Goal: Check status: Check status

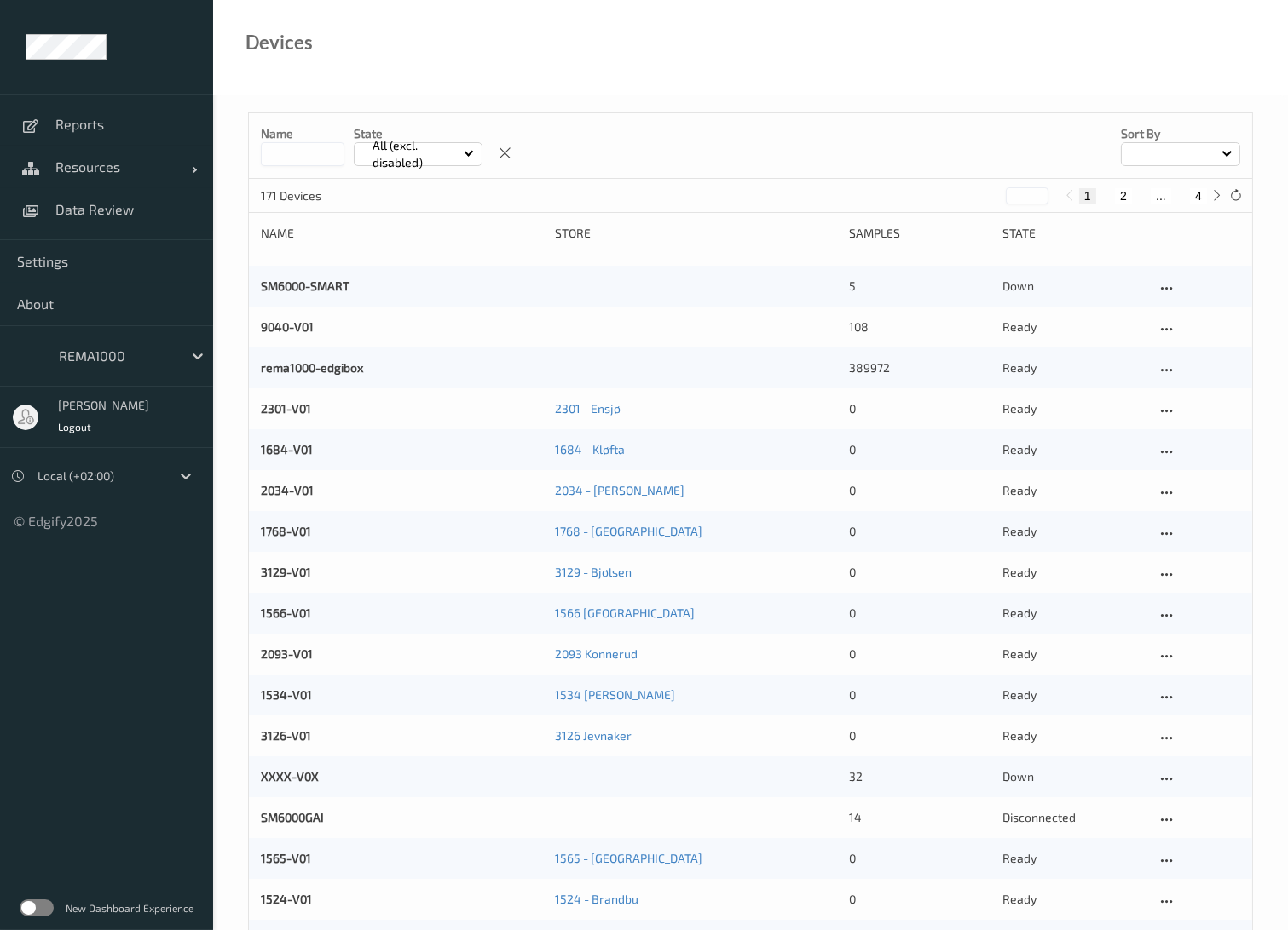
click at [423, 156] on p "All (excl. disabled)" at bounding box center [415, 154] width 97 height 34
click at [424, 279] on p "Disconnected" at bounding box center [414, 284] width 117 height 30
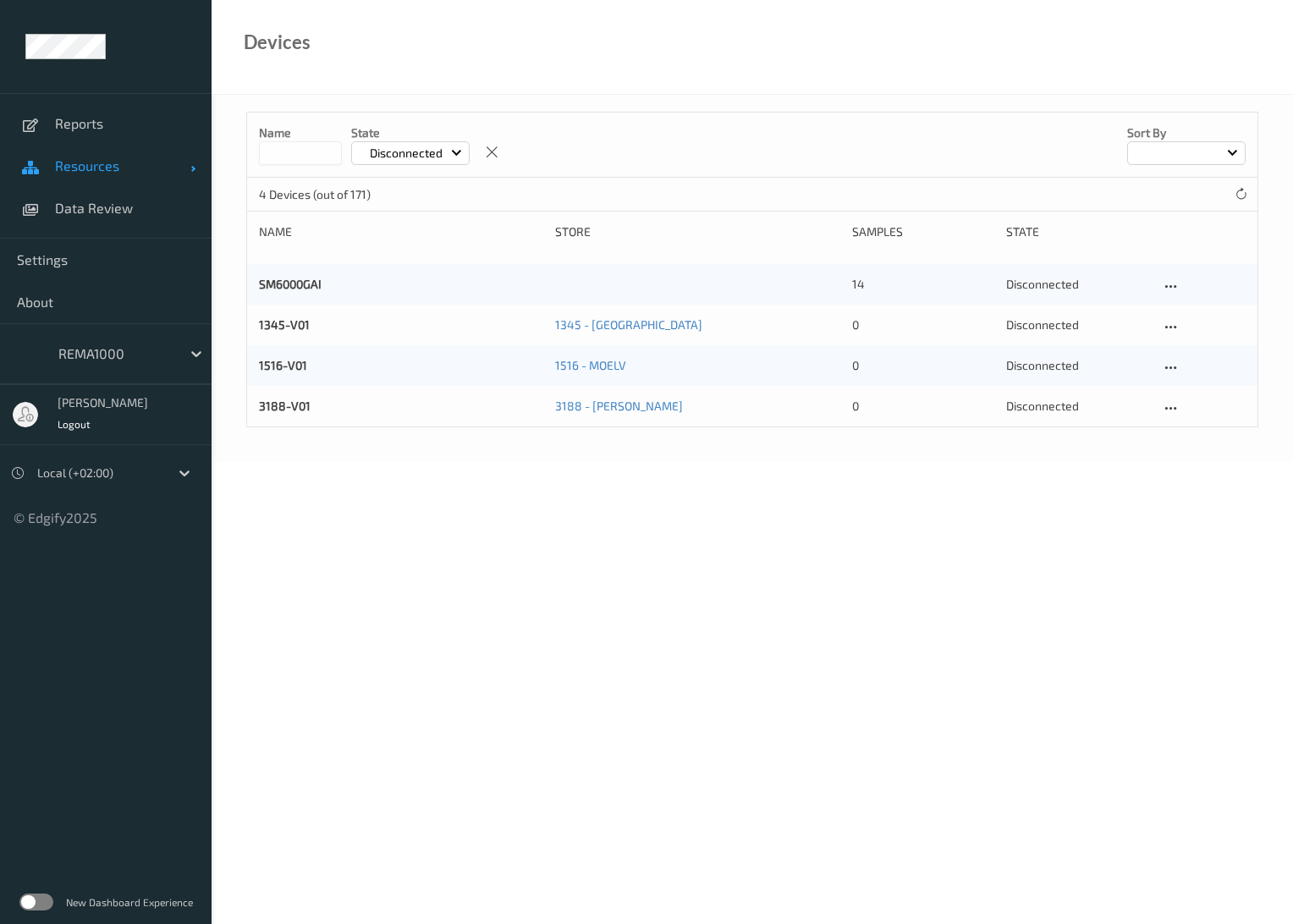
click at [102, 166] on span "Resources" at bounding box center [122, 165] width 135 height 17
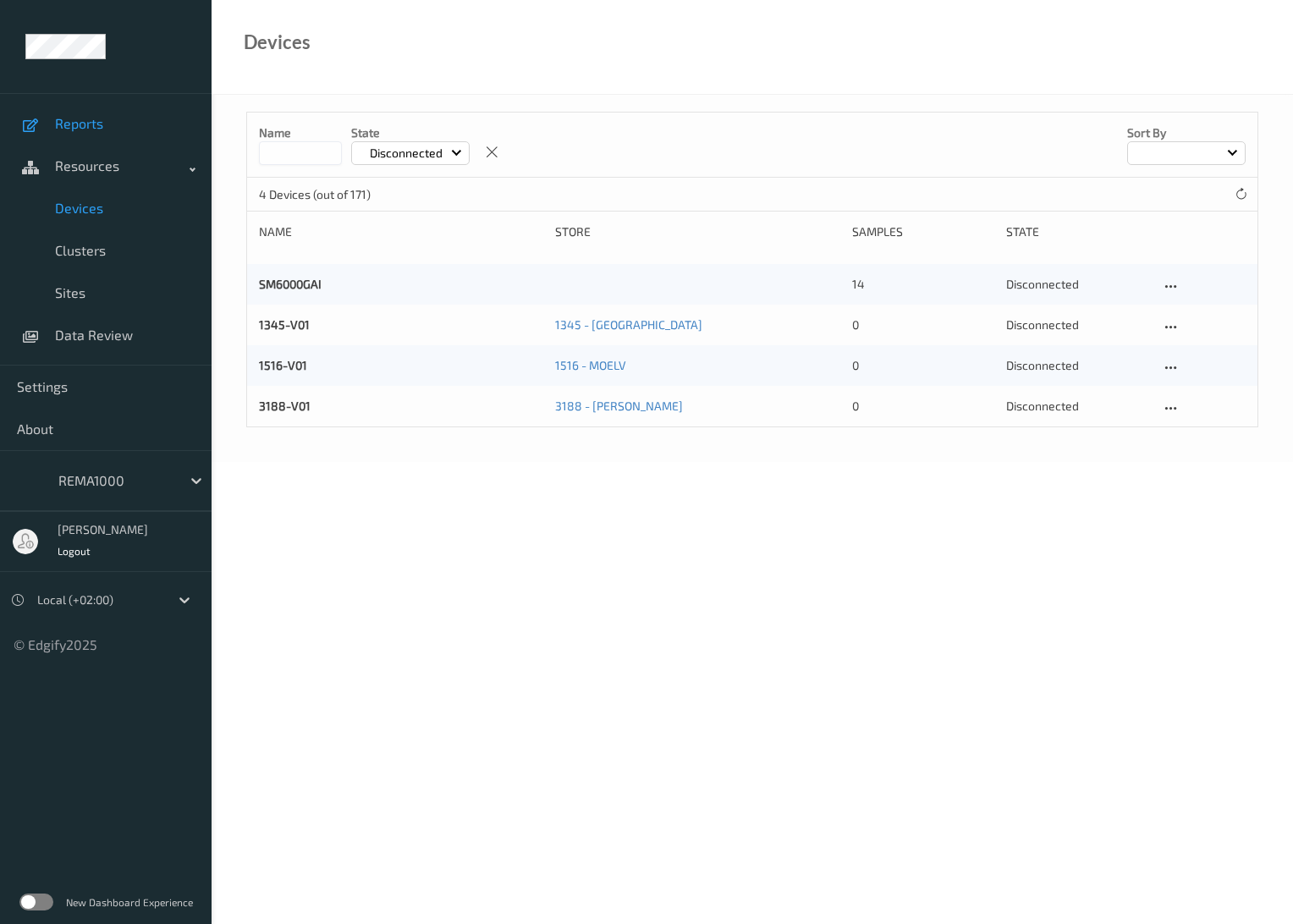
click at [88, 125] on span "Reports" at bounding box center [125, 123] width 140 height 17
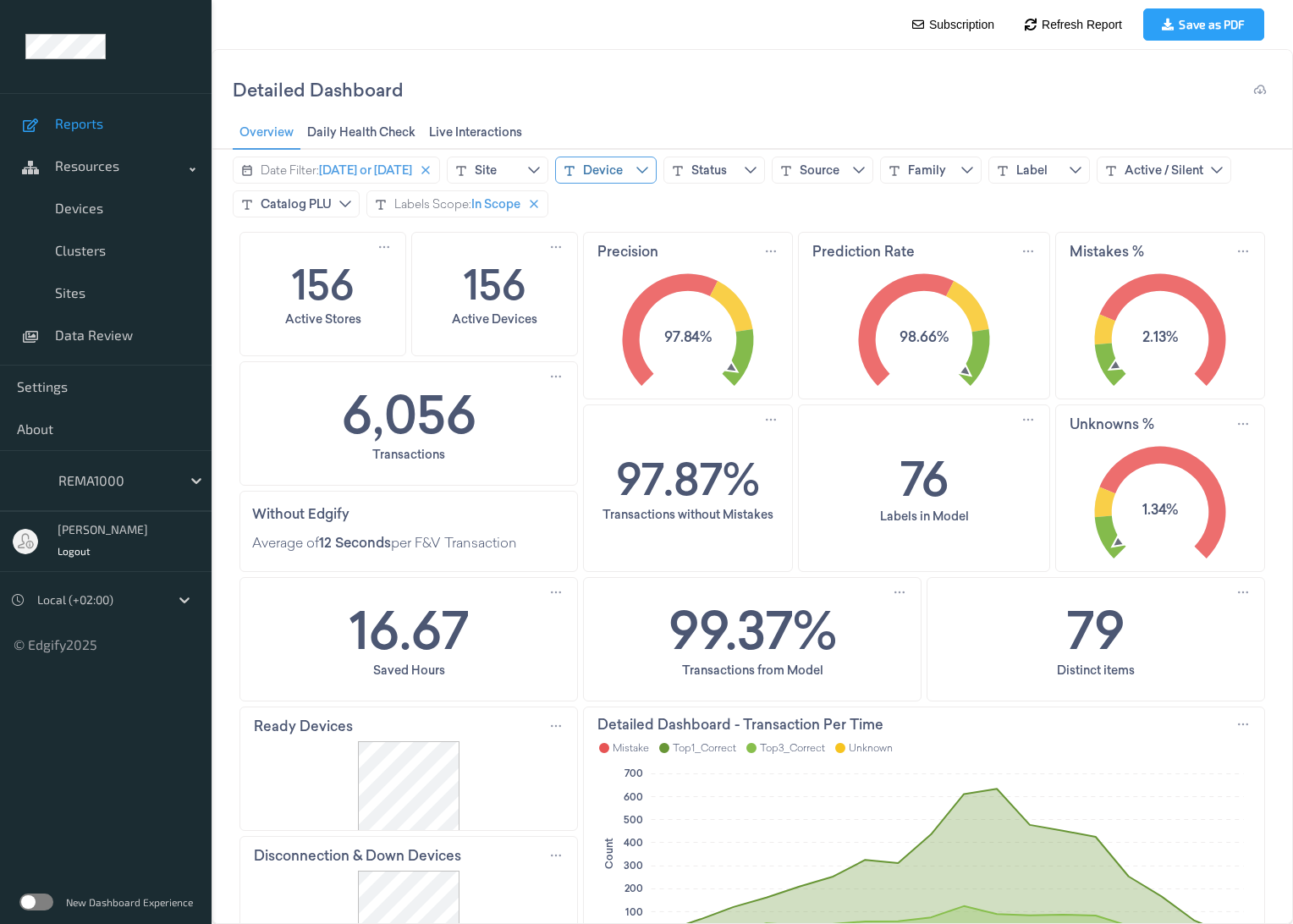
click at [649, 164] on icon "chevrondown icon" at bounding box center [642, 170] width 13 height 13
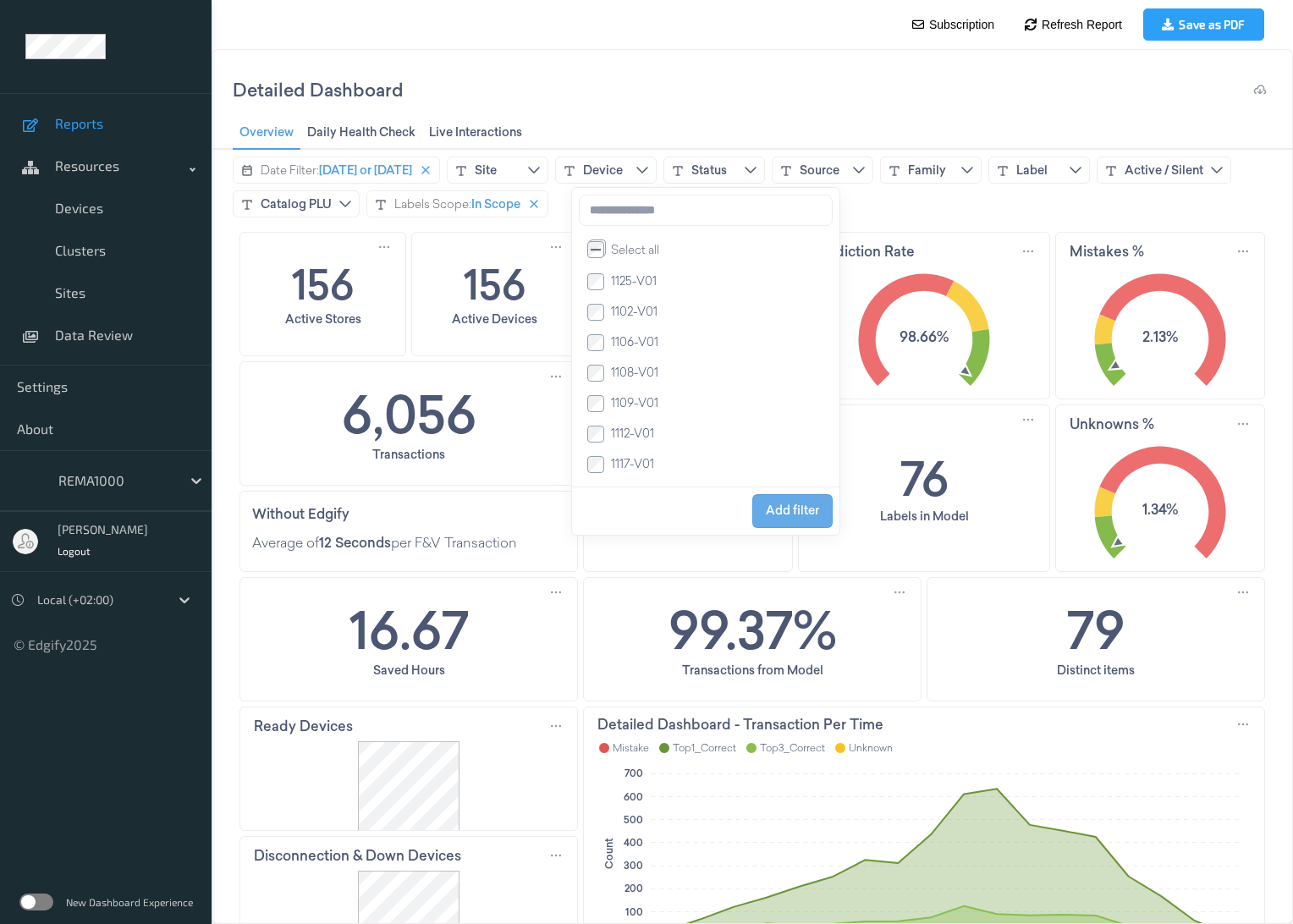
click at [798, 513] on span "Add filter" at bounding box center [792, 510] width 53 height 13
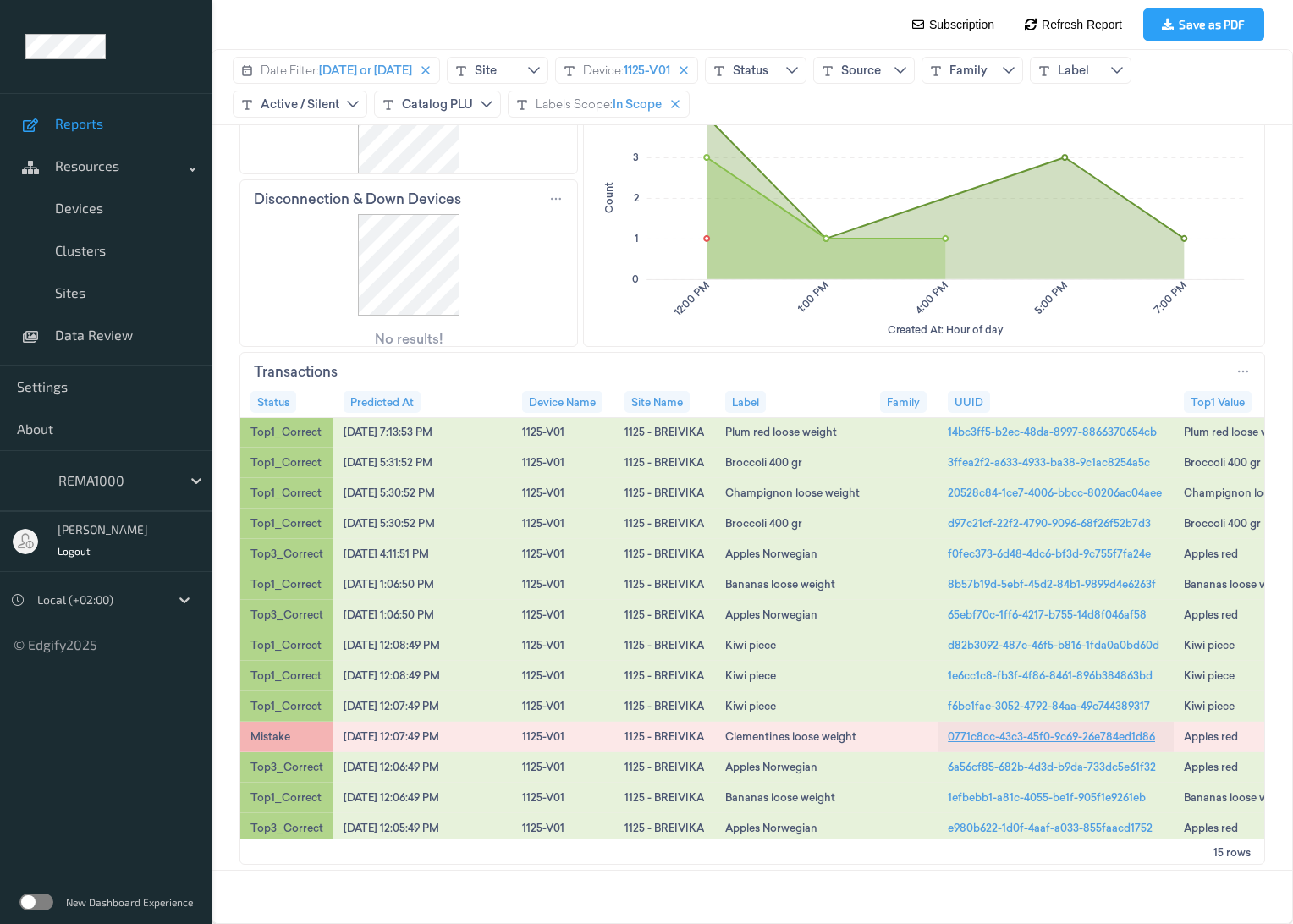
click at [1055, 736] on link "0771c8cc-43c3-45f0-9c69-26e784ed1d86" at bounding box center [1051, 736] width 208 height 15
click at [1016, 428] on link "14bc3ff5-b2ec-48da-8997-8866370654cb" at bounding box center [1052, 431] width 209 height 15
click at [1025, 584] on link "8b57b19d-5ebf-45d2-84b1-9899d4e6263f" at bounding box center [1052, 584] width 208 height 15
click at [81, 212] on span "Devices" at bounding box center [125, 208] width 140 height 17
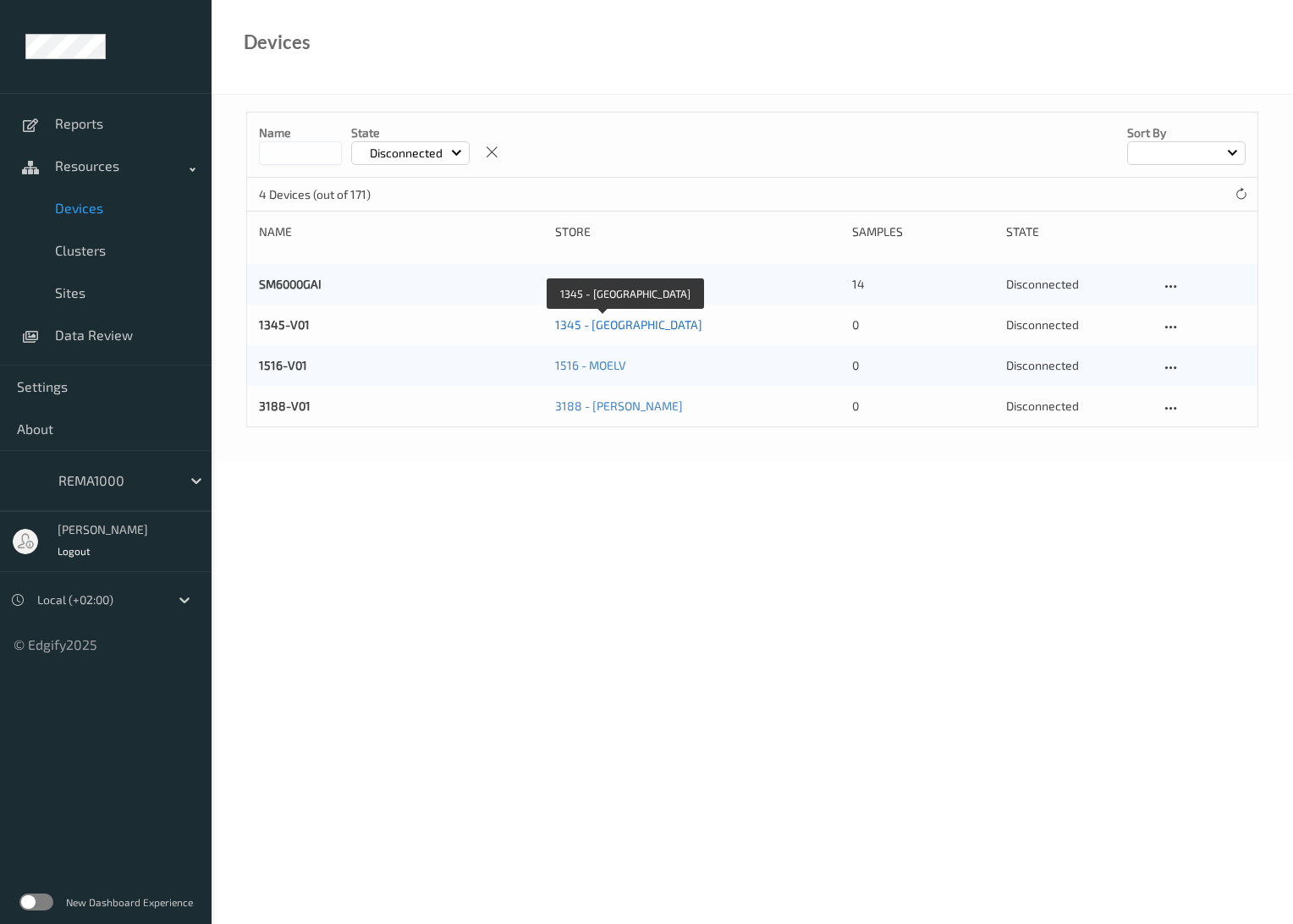
click at [618, 326] on link "1345 - [GEOGRAPHIC_DATA]" at bounding box center [629, 324] width 147 height 14
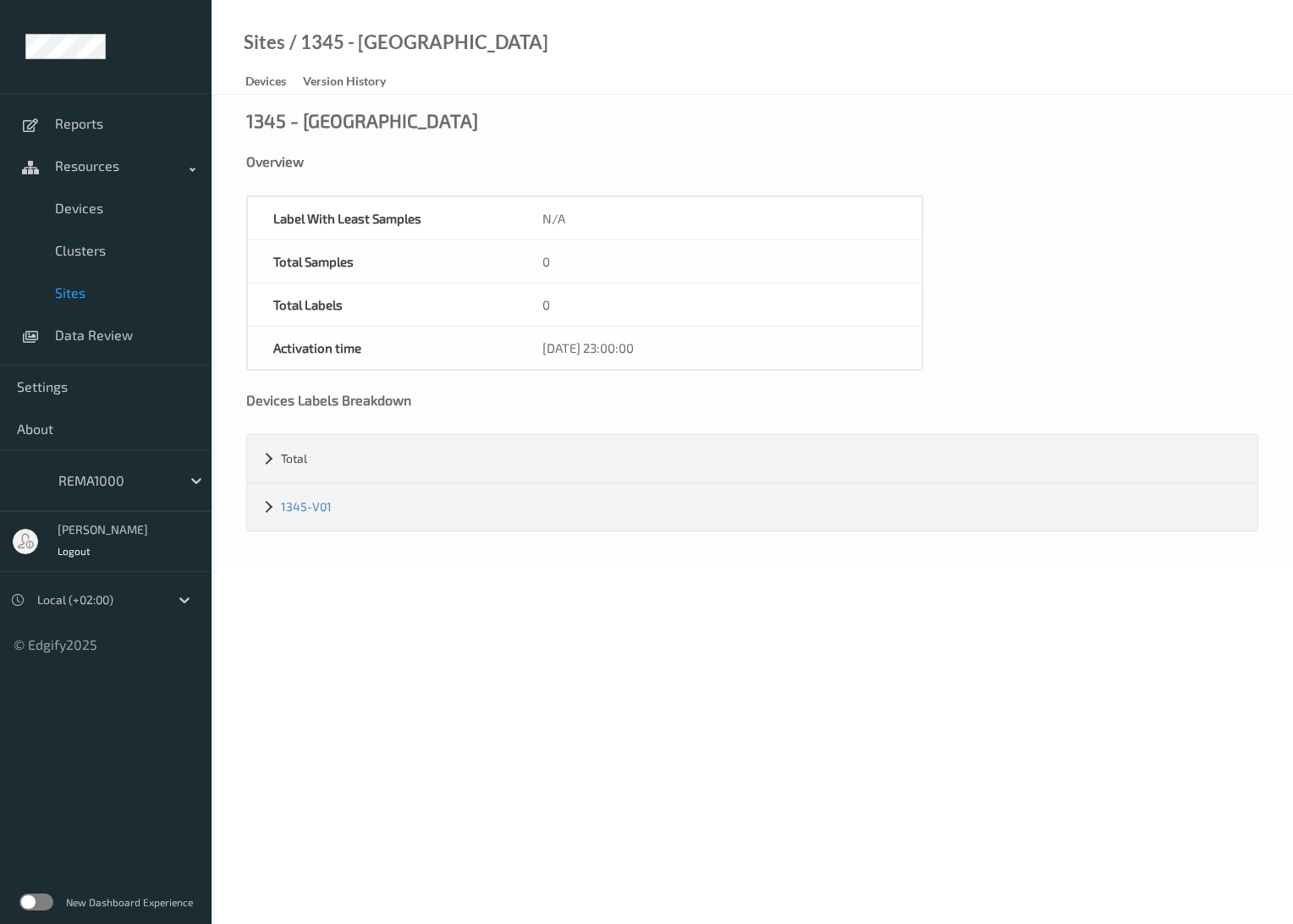
click at [64, 284] on span "Sites" at bounding box center [125, 292] width 140 height 17
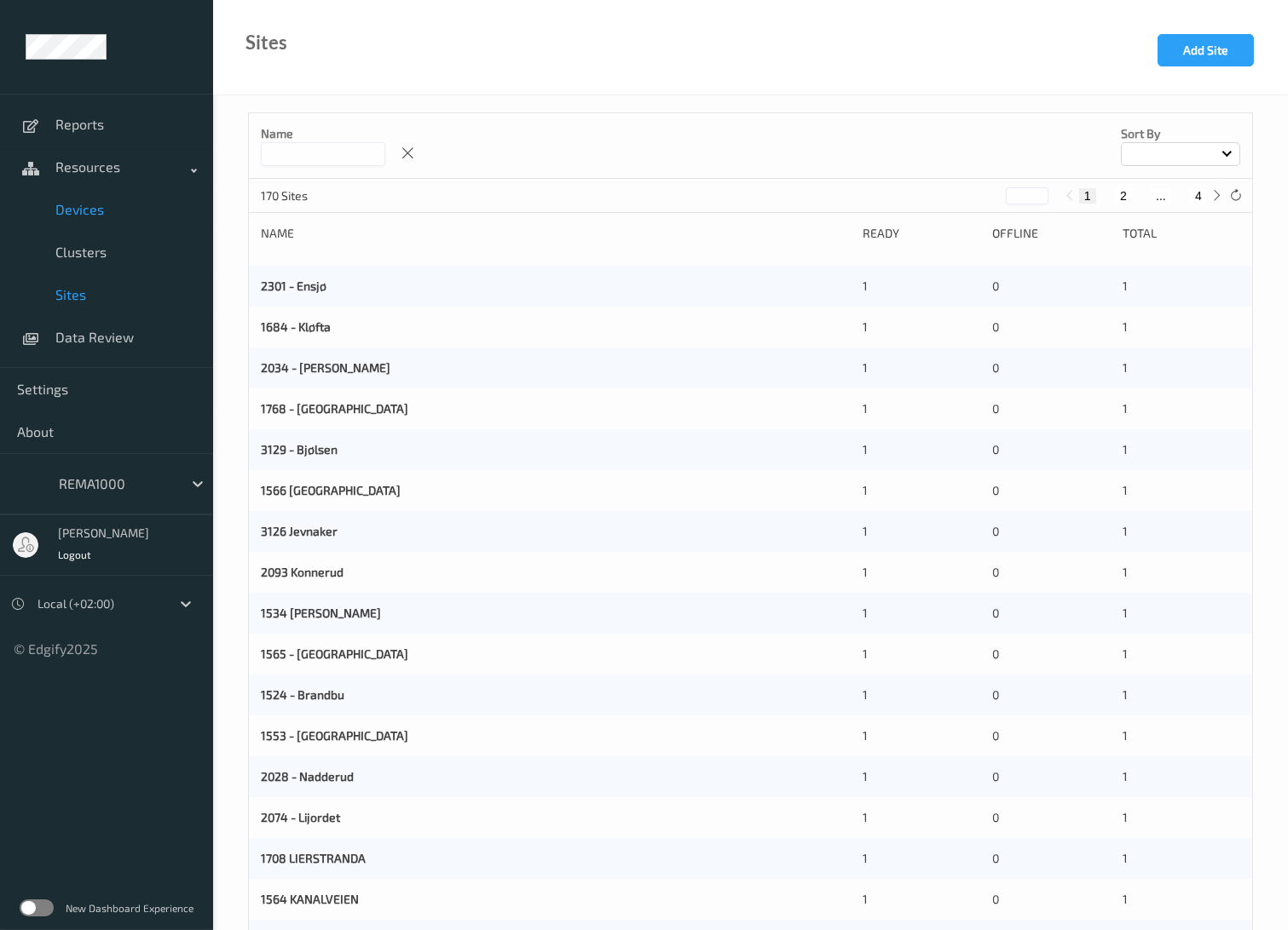
click at [90, 211] on span "Devices" at bounding box center [125, 209] width 141 height 17
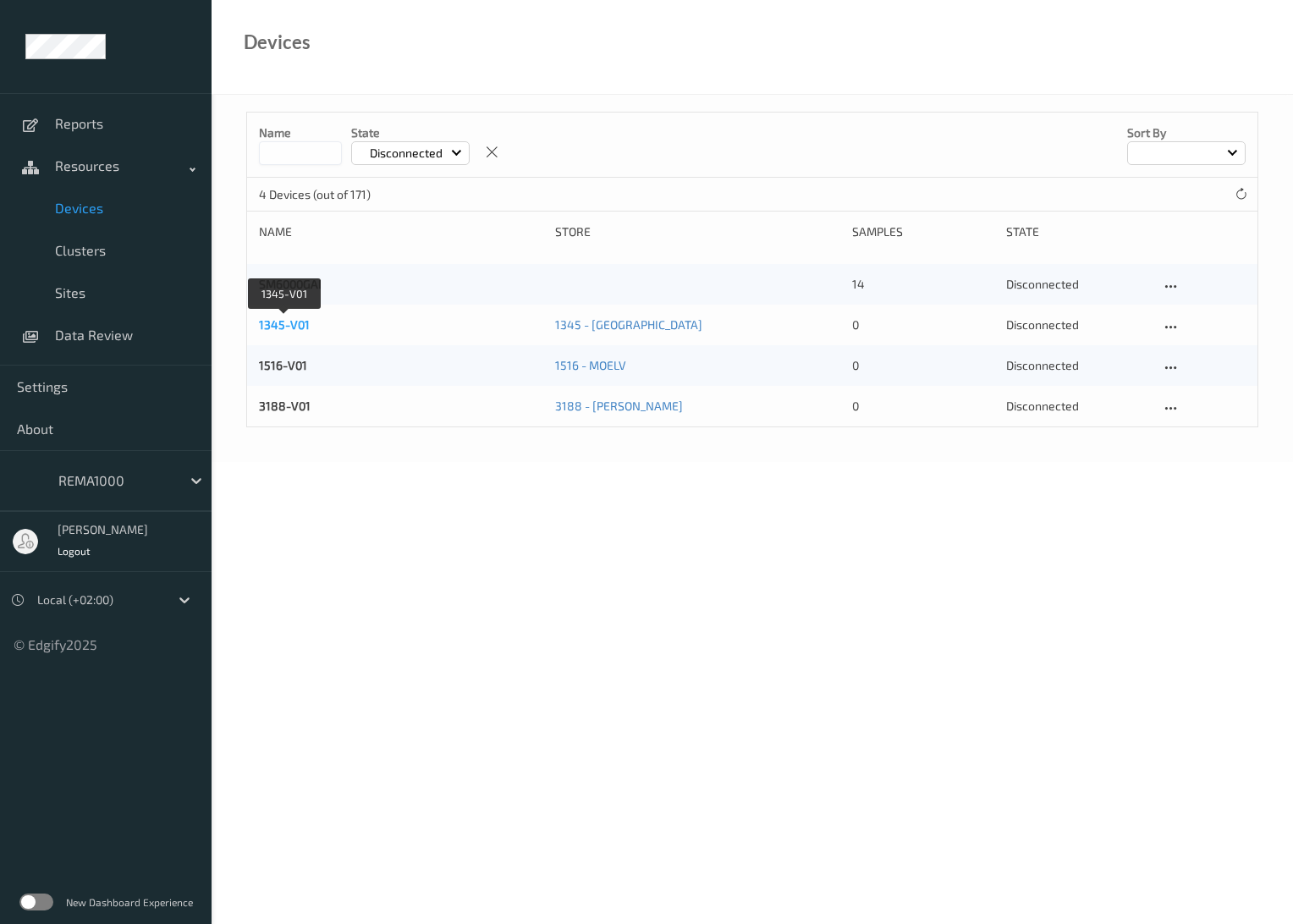
click at [281, 328] on link "1345-V01" at bounding box center [284, 324] width 50 height 14
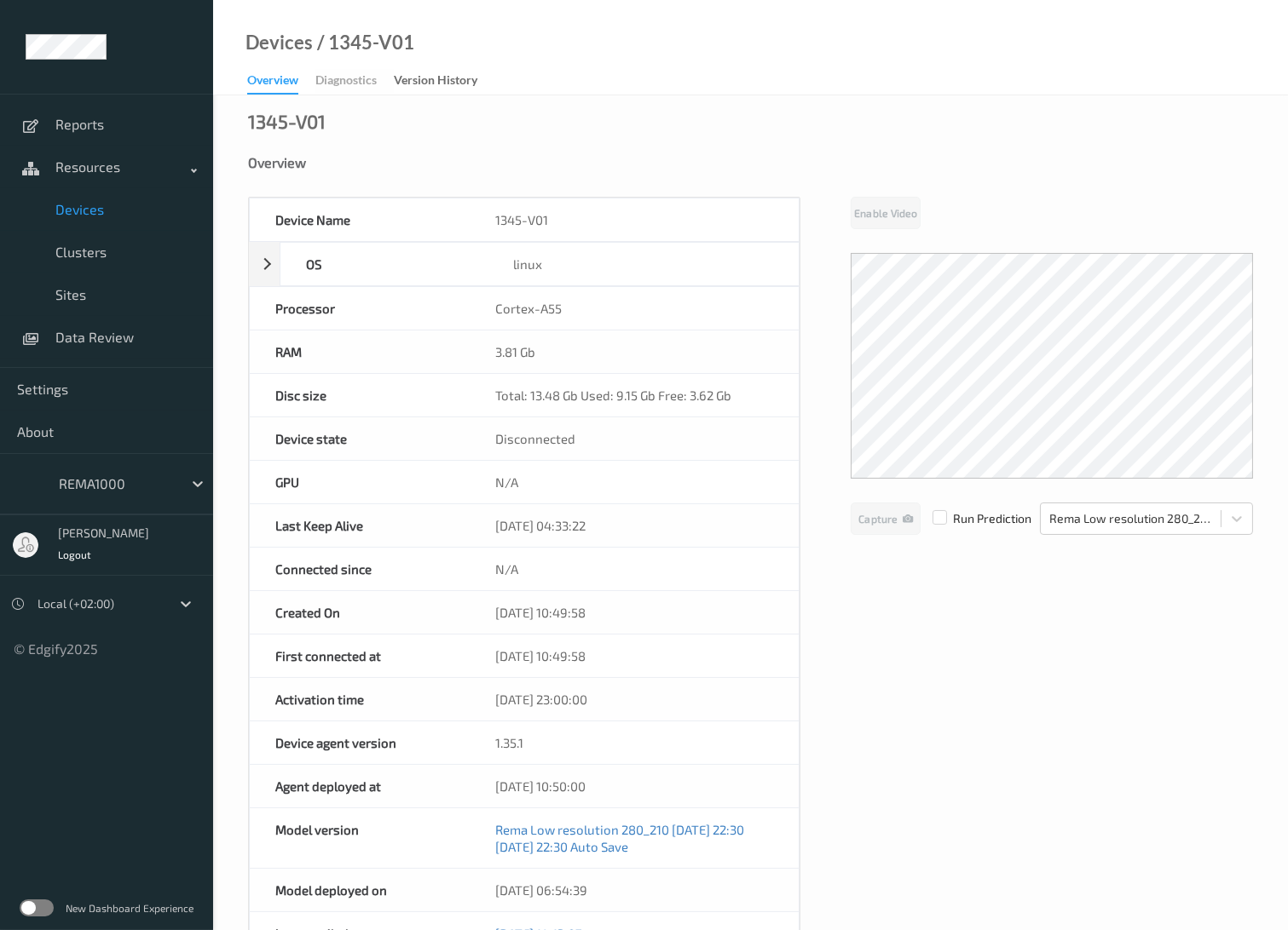
click at [1026, 134] on div "1345-V01 Overview Device Name 1345-V01 OS linux Platform debian Platform Versio…" at bounding box center [751, 752] width 1075 height 1315
